Goal: Task Accomplishment & Management: Complete application form

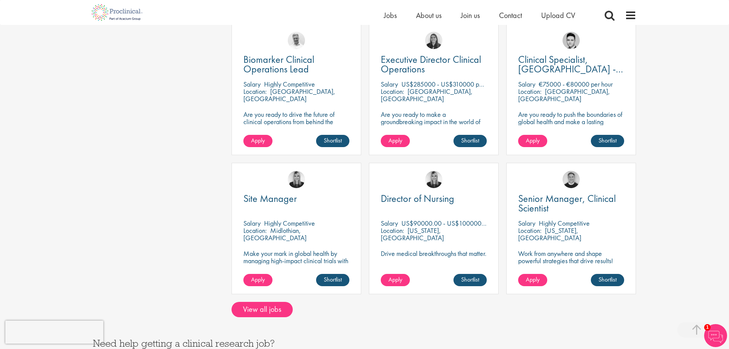
scroll to position [536, 0]
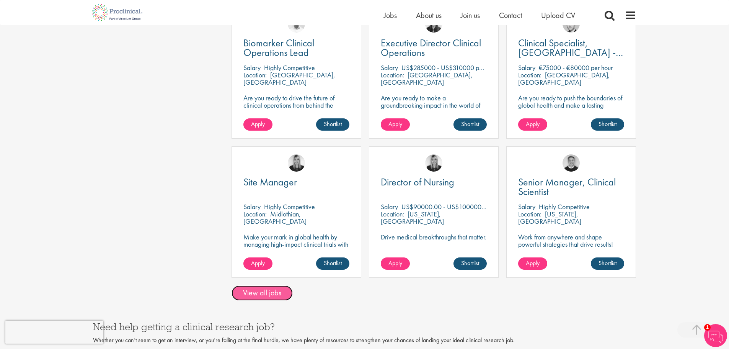
click at [270, 285] on link "View all jobs" at bounding box center [262, 292] width 61 height 15
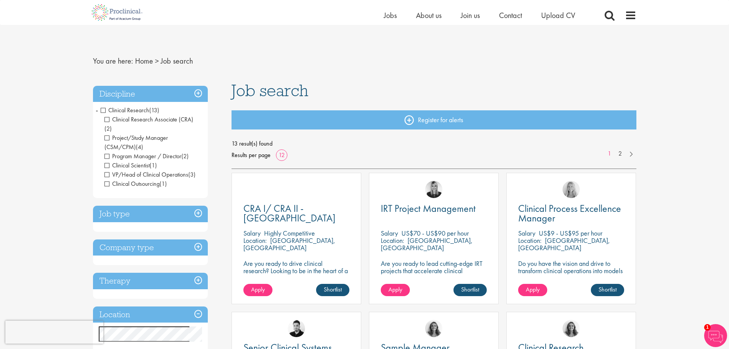
scroll to position [89, 0]
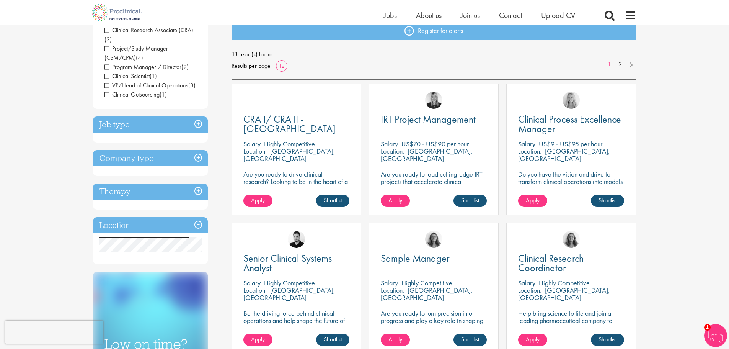
click at [199, 116] on h3 "Job type" at bounding box center [150, 124] width 115 height 16
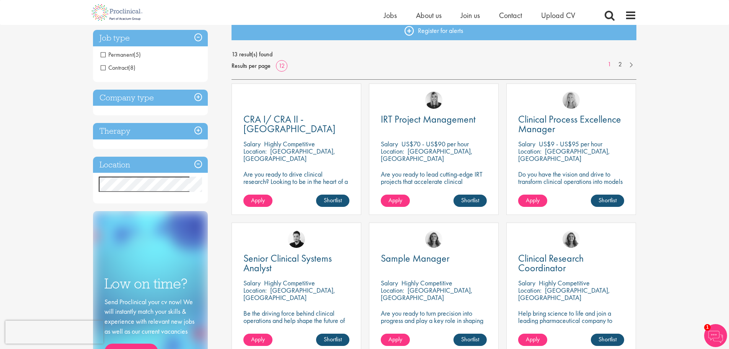
click at [104, 55] on span "Permanent" at bounding box center [117, 55] width 33 height 8
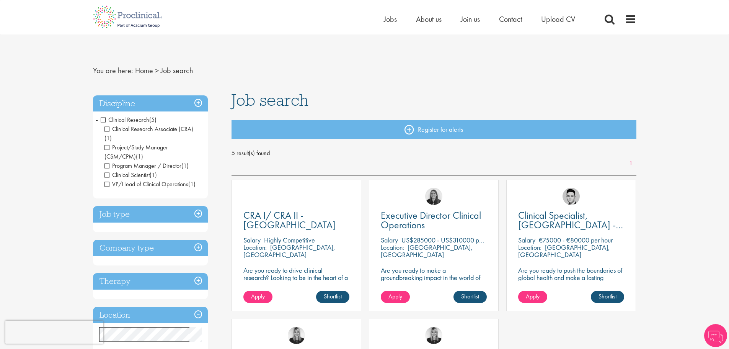
scroll to position [89, 0]
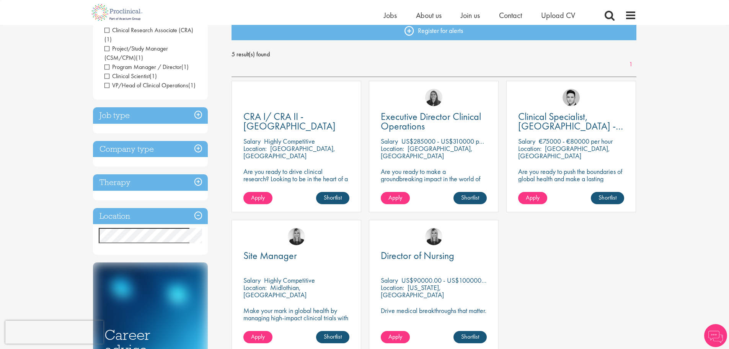
click at [181, 141] on h3 "Company type" at bounding box center [150, 149] width 115 height 16
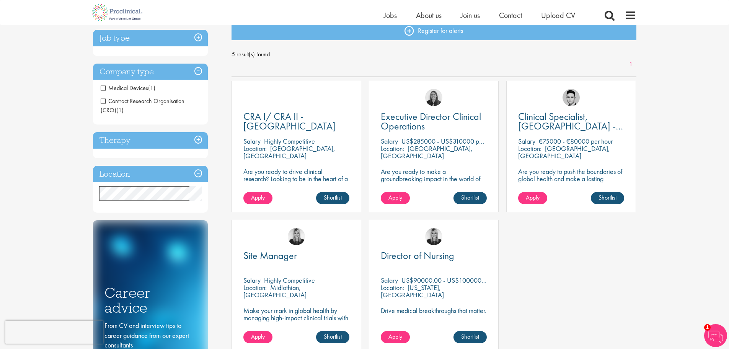
click at [104, 102] on span "Contract Research Organisation (CRO)" at bounding box center [143, 105] width 84 height 17
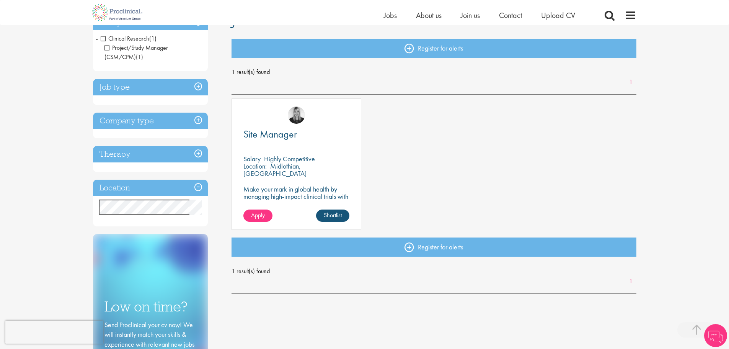
scroll to position [179, 0]
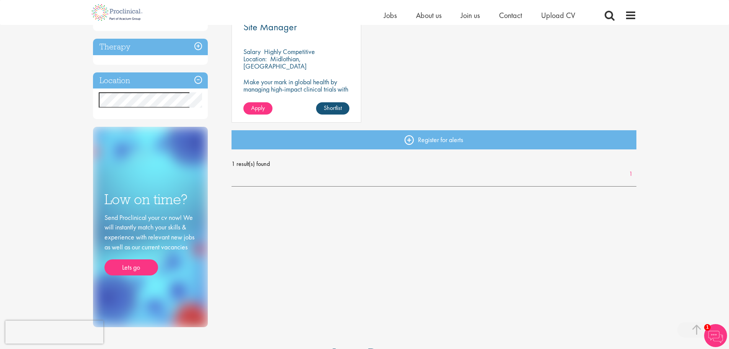
click at [183, 82] on h3 "Location" at bounding box center [150, 80] width 115 height 16
click at [138, 265] on link "Lets go" at bounding box center [131, 267] width 54 height 16
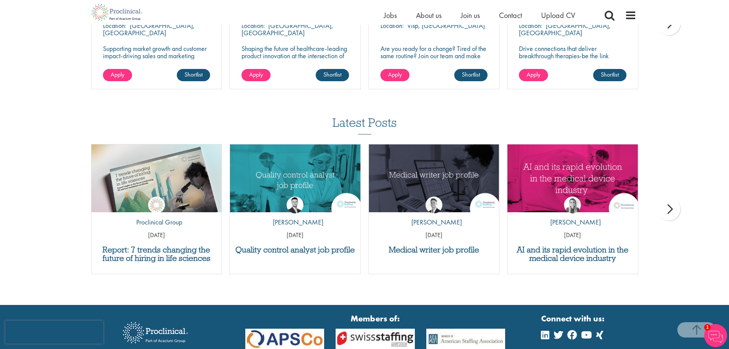
scroll to position [357, 0]
